Goal: Book appointment/travel/reservation

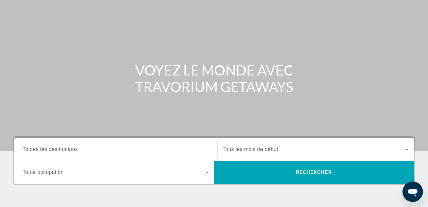
scroll to position [128, 0]
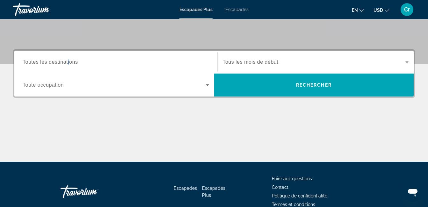
click at [69, 62] on span "Toutes les destinations" at bounding box center [50, 61] width 55 height 5
click at [69, 62] on input "Destination Toutes les destinations" at bounding box center [116, 63] width 186 height 8
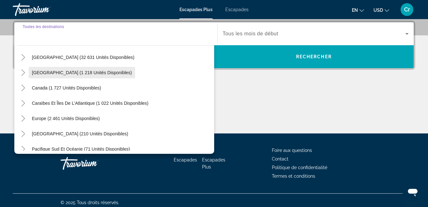
scroll to position [32, 0]
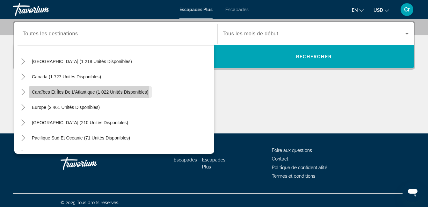
click at [65, 93] on span "Caraïbes et îles de l’Atlantique (1 022 unités disponibles)" at bounding box center [90, 92] width 117 height 5
type input "**********"
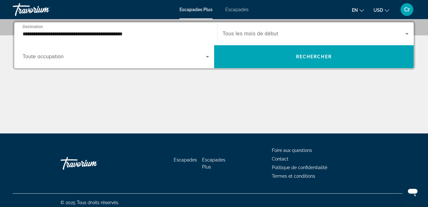
click at [265, 33] on span "Tous les mois de début" at bounding box center [251, 33] width 56 height 5
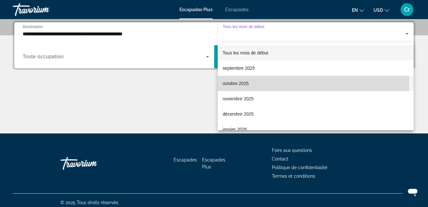
click at [225, 81] on font "octobre 2025" at bounding box center [236, 83] width 26 height 5
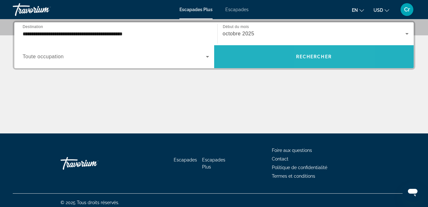
click at [324, 52] on span "Widget de recherche" at bounding box center [314, 56] width 200 height 15
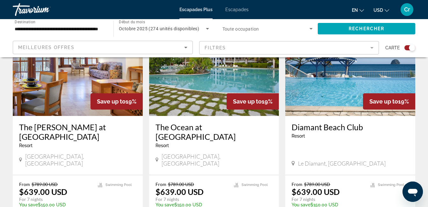
scroll to position [287, 0]
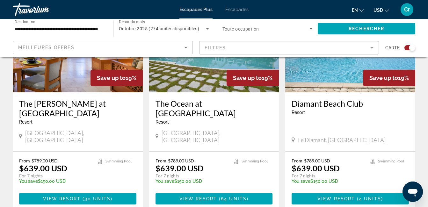
drag, startPoint x: 292, startPoint y: 38, endPoint x: 363, endPoint y: 8, distance: 77.1
click at [363, 8] on mat-icon "Changer la langue" at bounding box center [362, 9] width 4 height 4
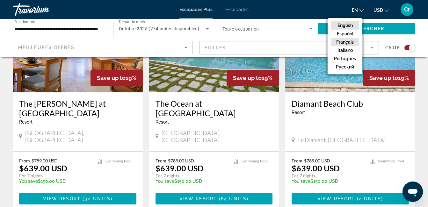
click at [350, 44] on button "Français" at bounding box center [345, 42] width 28 height 8
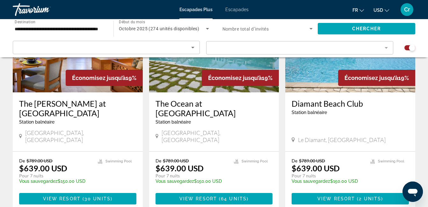
click at [383, 10] on button "USD USD ($) MXN (Mex$) CAD (Can$) GBP (£) EUR (€) AUD (A$) NZD (NZ$) CNY (CN¥)" at bounding box center [382, 9] width 16 height 9
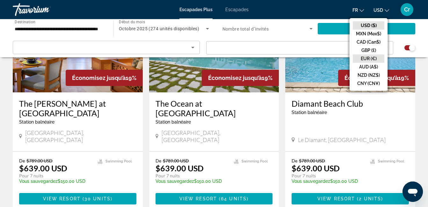
click at [359, 61] on button "EUR (€)" at bounding box center [369, 59] width 32 height 8
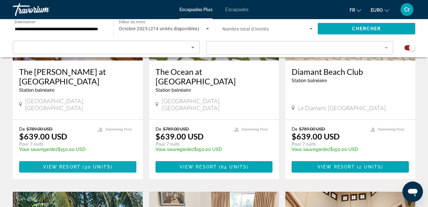
scroll to position [255, 0]
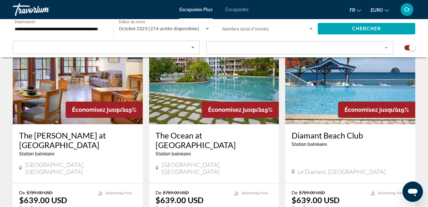
click at [315, 135] on h3 "Diamant Beach Club" at bounding box center [350, 136] width 117 height 10
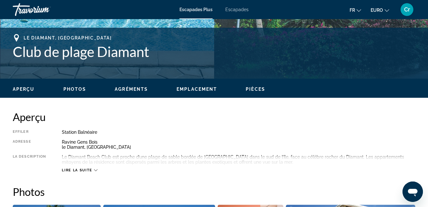
scroll to position [319, 0]
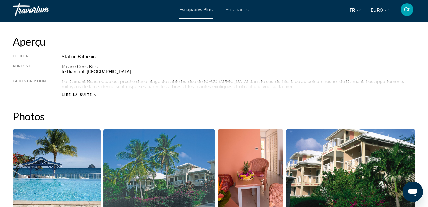
click at [74, 95] on span "Lire la suite" at bounding box center [77, 95] width 30 height 4
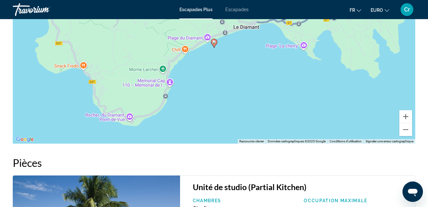
scroll to position [988, 0]
